Goal: Check status: Check status

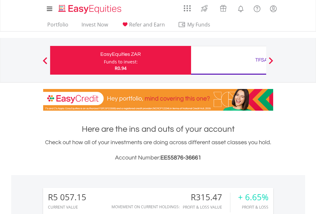
scroll to position [61, 100]
click at [104, 60] on div "Funds to invest:" at bounding box center [121, 62] width 34 height 6
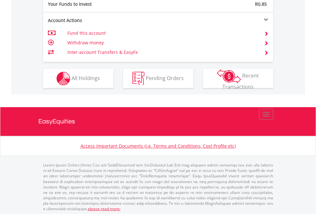
scroll to position [638, 0]
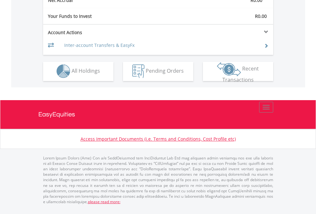
scroll to position [598, 0]
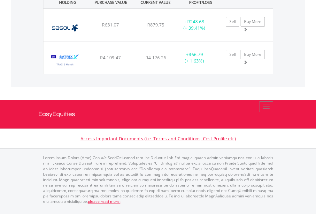
scroll to position [46, 0]
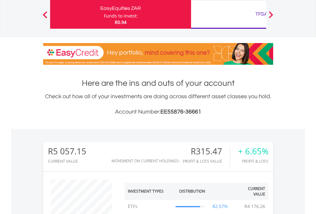
click at [228, 14] on div "TFSA" at bounding box center [261, 14] width 133 height 9
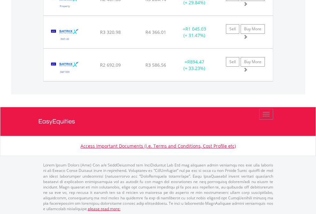
scroll to position [61, 100]
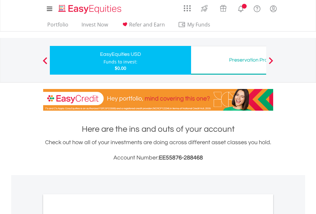
scroll to position [384, 0]
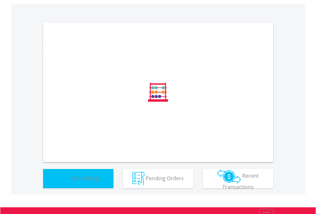
click at [72, 182] on span "All Holdings" at bounding box center [86, 178] width 28 height 7
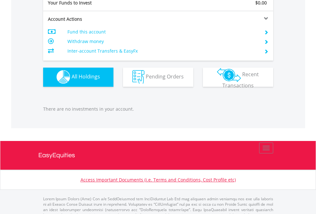
scroll to position [633, 0]
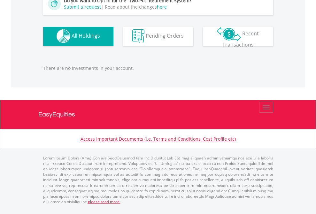
scroll to position [61, 100]
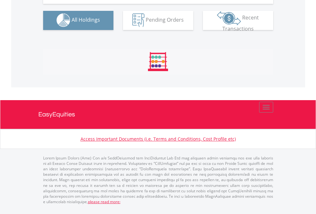
scroll to position [633, 0]
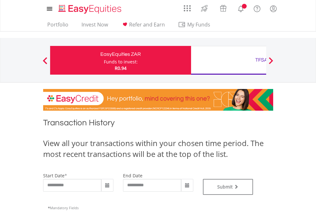
type input "**********"
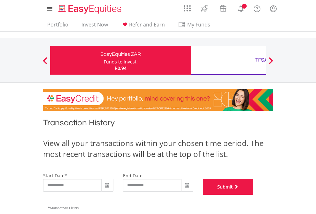
click at [253, 195] on button "Submit" at bounding box center [228, 187] width 50 height 16
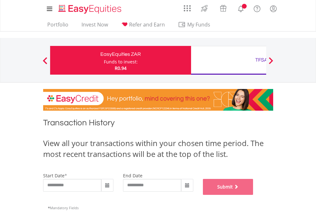
scroll to position [259, 0]
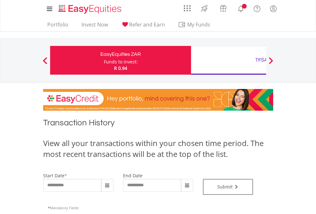
click at [228, 60] on div "TFSA" at bounding box center [261, 60] width 133 height 9
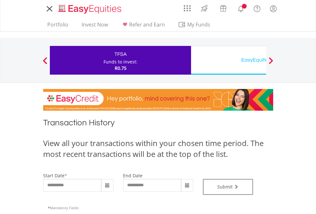
type input "**********"
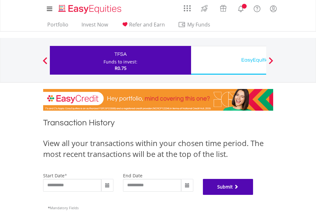
click at [253, 195] on button "Submit" at bounding box center [228, 187] width 50 height 16
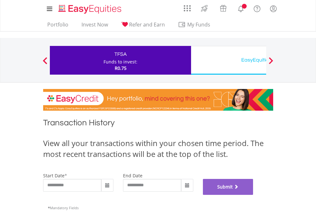
scroll to position [259, 0]
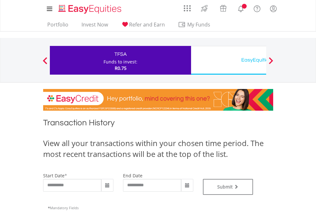
click at [228, 60] on div "EasyEquities USD" at bounding box center [261, 60] width 133 height 9
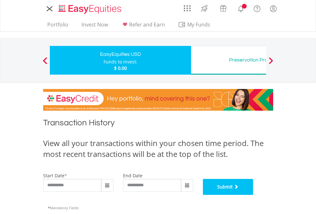
click at [253, 195] on button "Submit" at bounding box center [228, 187] width 50 height 16
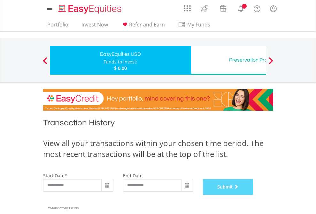
scroll to position [259, 0]
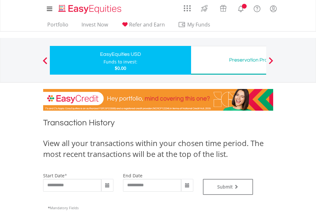
click at [228, 60] on div "Preservation Provident Fund" at bounding box center [261, 60] width 133 height 9
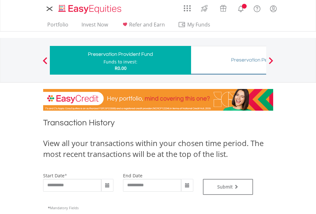
type input "**********"
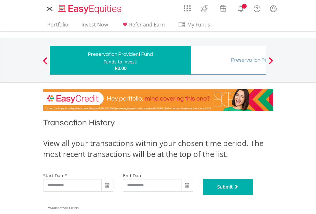
click at [253, 195] on button "Submit" at bounding box center [228, 187] width 50 height 16
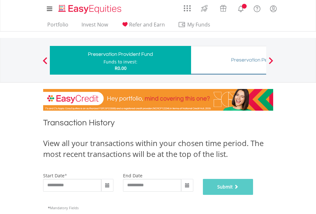
scroll to position [259, 0]
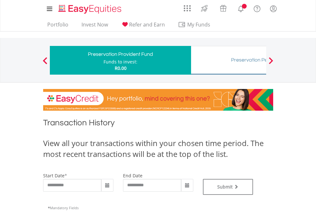
click at [228, 60] on div "Preservation Pension Fund" at bounding box center [261, 60] width 133 height 9
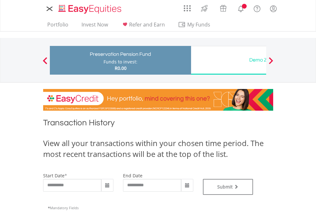
type input "**********"
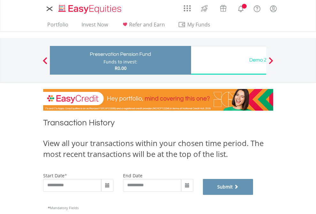
click at [253, 195] on button "Submit" at bounding box center [228, 187] width 50 height 16
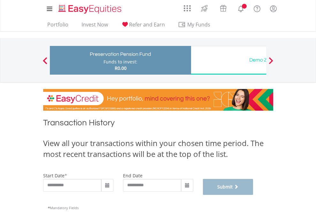
scroll to position [259, 0]
